Goal: Obtain resource: Download file/media

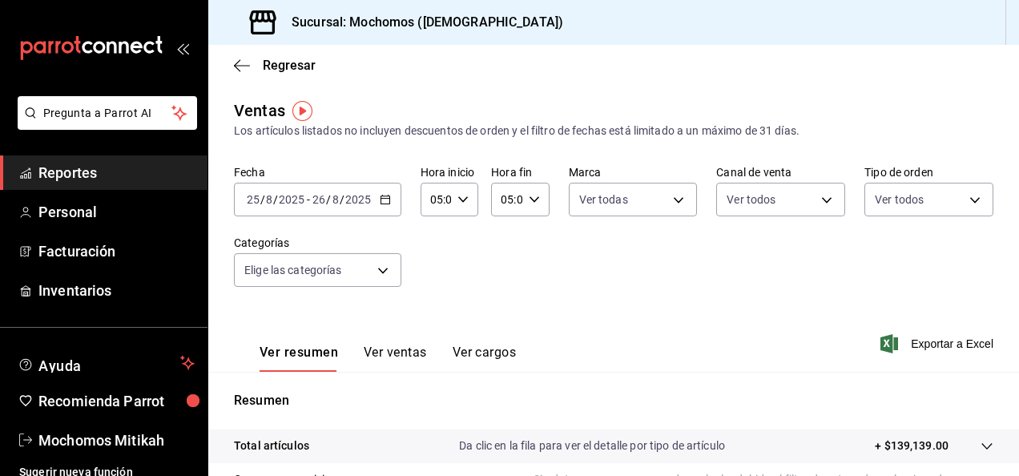
click at [386, 205] on icon "button" at bounding box center [385, 199] width 11 height 11
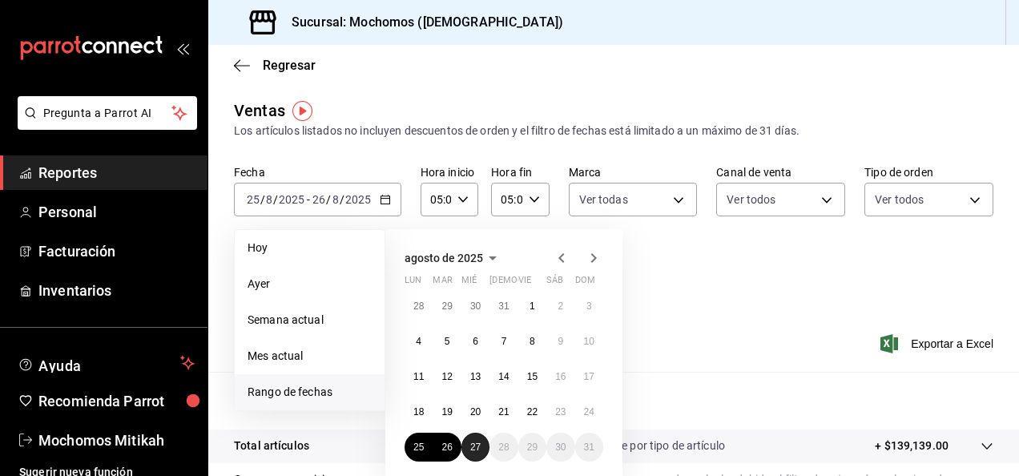
click at [478, 442] on abbr "27" at bounding box center [475, 446] width 10 height 11
click at [474, 455] on button "27" at bounding box center [475, 446] width 28 height 29
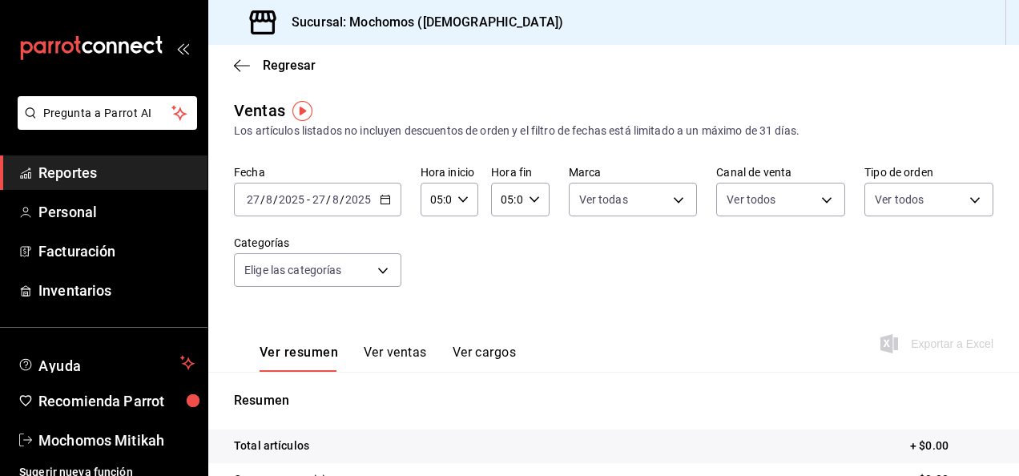
click at [388, 206] on div "[DATE] [DATE] - [DATE] [DATE]" at bounding box center [317, 200] width 167 height 34
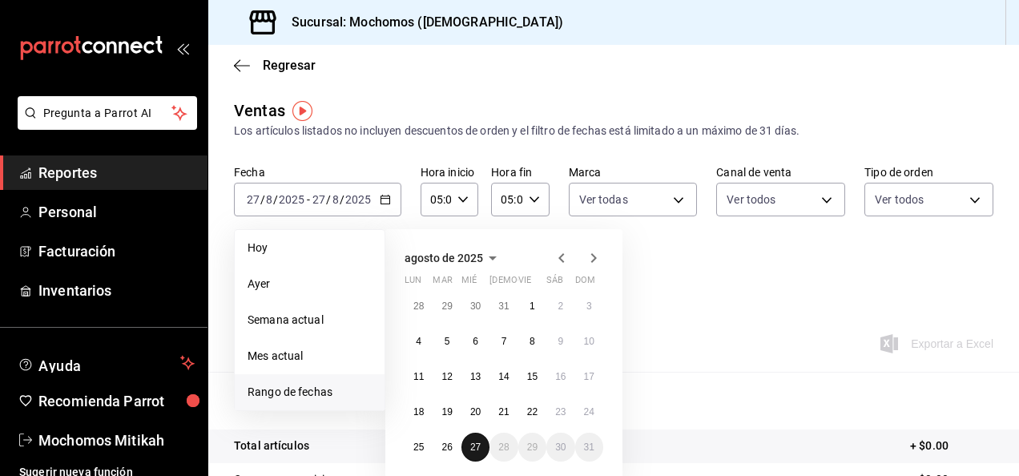
click at [477, 445] on abbr "27" at bounding box center [475, 446] width 10 height 11
click at [412, 442] on button "25" at bounding box center [418, 446] width 28 height 29
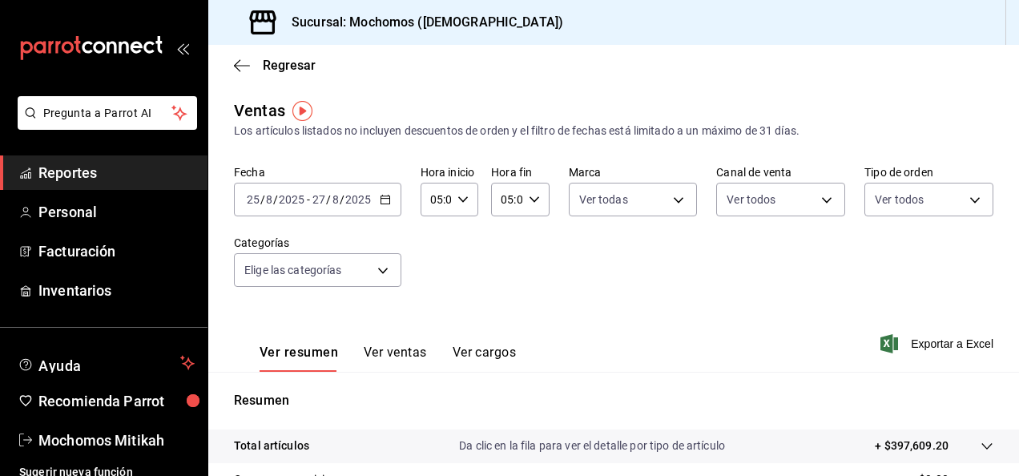
click at [428, 259] on div "Fecha [DATE] [DATE] - [DATE] [DATE] Hora inicio 05:00 Hora inicio Hora fin 05:0…" at bounding box center [613, 235] width 759 height 141
click at [904, 346] on span "Exportar a Excel" at bounding box center [938, 343] width 110 height 19
